Goal: Information Seeking & Learning: Check status

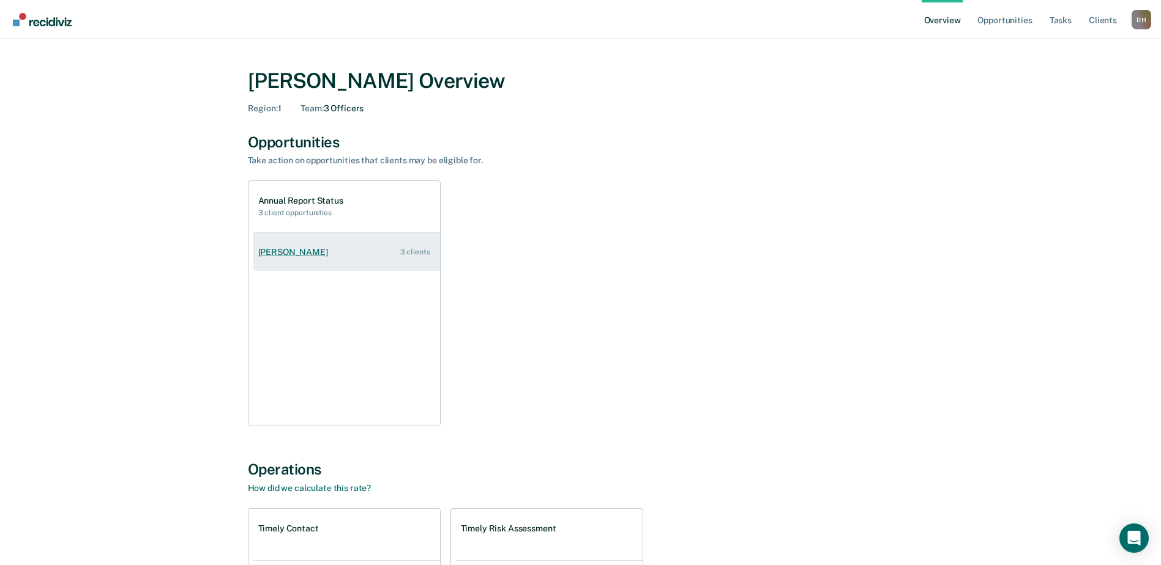
click at [330, 246] on link "[PERSON_NAME] 3 clients" at bounding box center [346, 252] width 187 height 35
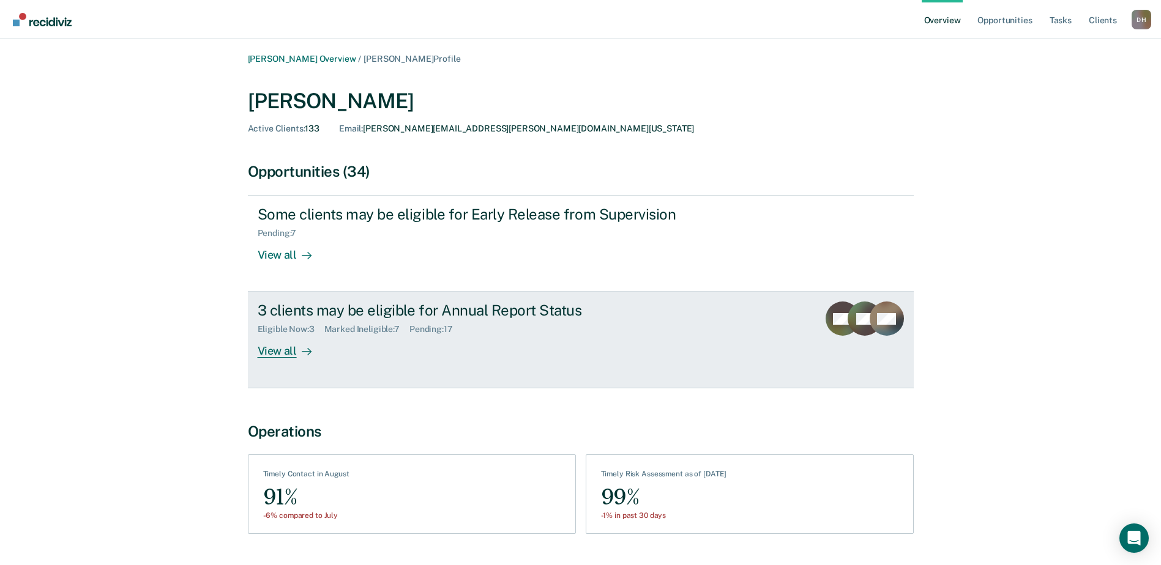
click at [289, 355] on div "View all" at bounding box center [292, 347] width 69 height 24
